Goal: Task Accomplishment & Management: Complete application form

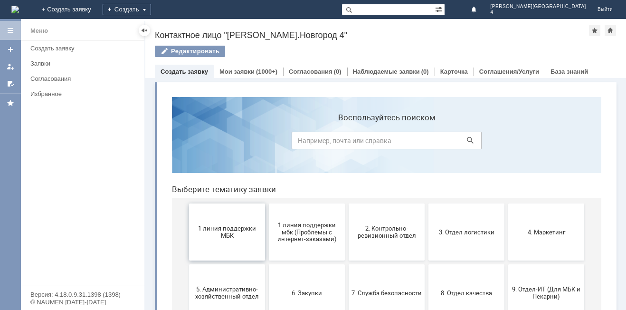
click at [209, 241] on button "1 линия поддержки МБК" at bounding box center [227, 231] width 76 height 57
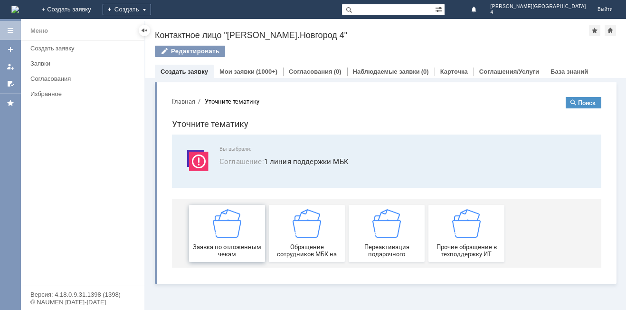
click at [227, 227] on img at bounding box center [227, 223] width 29 height 29
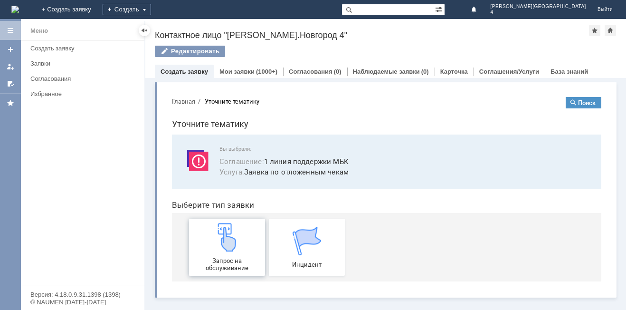
click at [241, 246] on img at bounding box center [227, 237] width 29 height 29
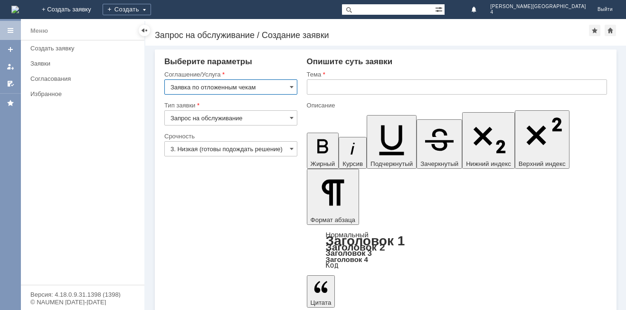
click at [341, 88] on input "text" at bounding box center [457, 86] width 300 height 15
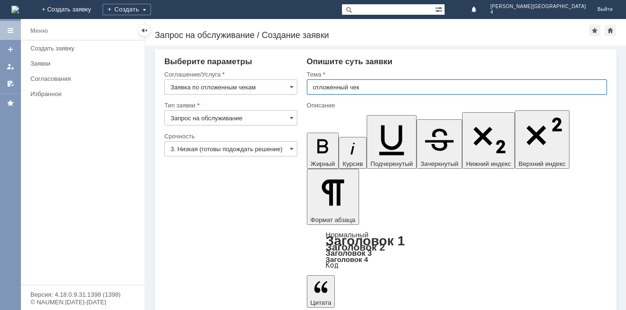
type input "отложенный чек"
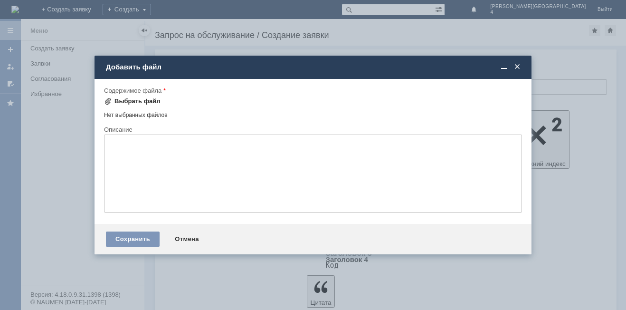
click at [150, 102] on div "Выбрать файл" at bounding box center [138, 101] width 46 height 8
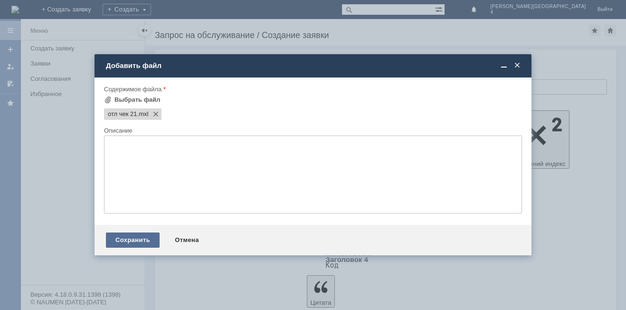
click at [128, 237] on div "Сохранить" at bounding box center [133, 239] width 54 height 15
